Goal: Task Accomplishment & Management: Complete application form

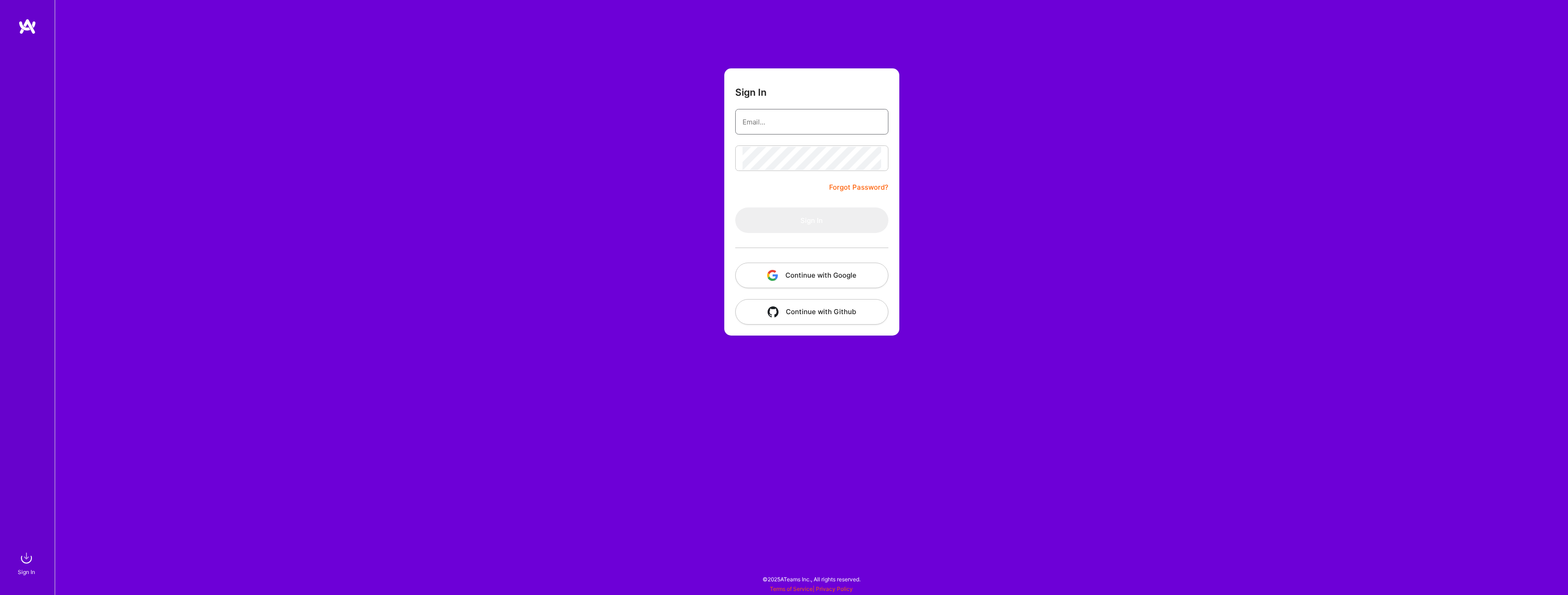
type input "[PERSON_NAME][EMAIL_ADDRESS][DOMAIN_NAME]"
click at [811, 186] on form "Sign In [PERSON_NAME][EMAIL_ADDRESS][DOMAIN_NAME] Forgot Password? Sign In Cont…" at bounding box center [812, 202] width 175 height 267
click at [810, 217] on button "Sign In" at bounding box center [812, 219] width 153 height 25
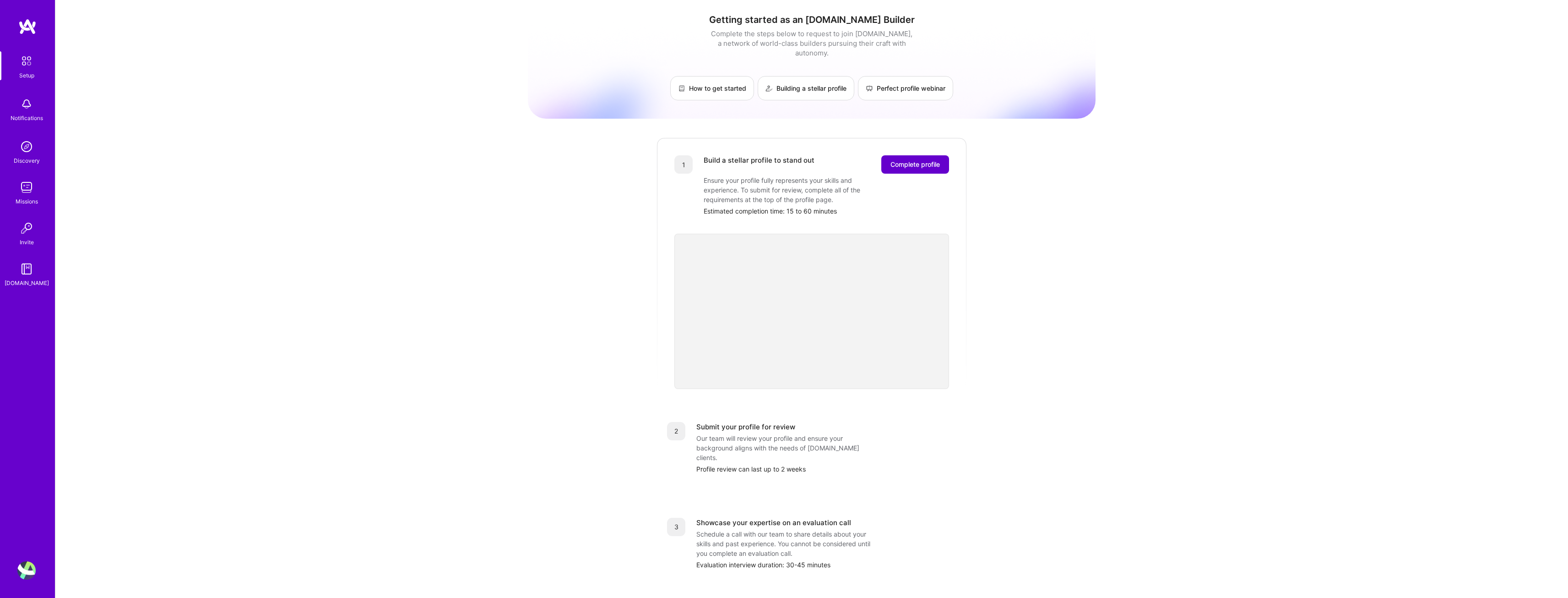
click at [913, 160] on span "Complete profile" at bounding box center [915, 164] width 49 height 9
